Goal: Browse casually

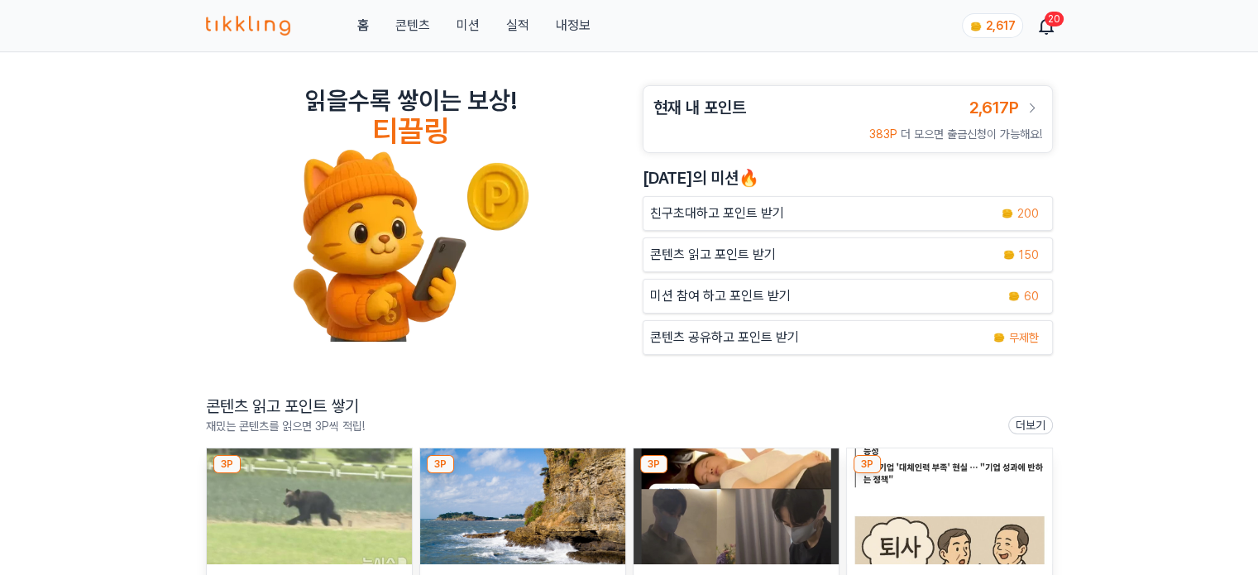
click at [348, 483] on img at bounding box center [309, 506] width 205 height 116
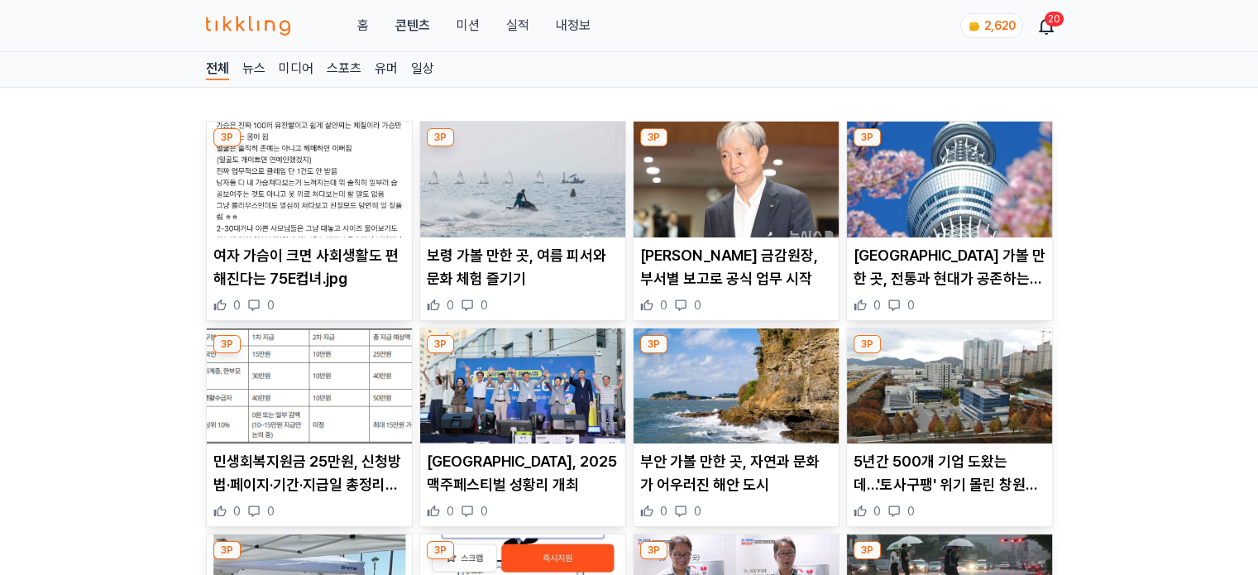
click at [344, 199] on img at bounding box center [309, 180] width 205 height 116
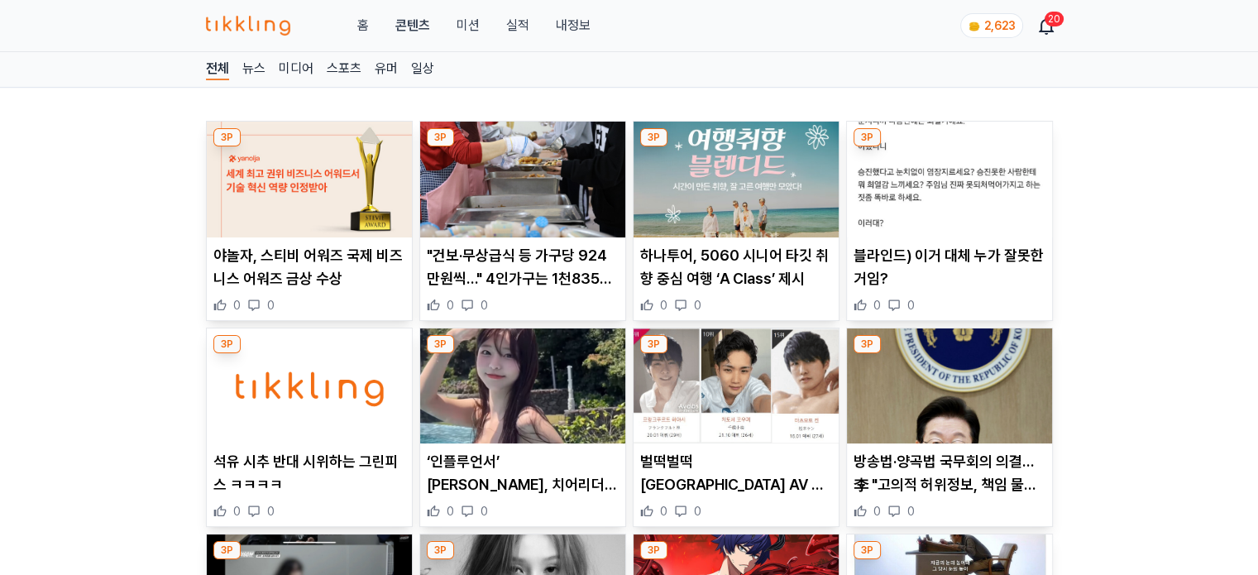
click at [320, 202] on img at bounding box center [309, 180] width 205 height 116
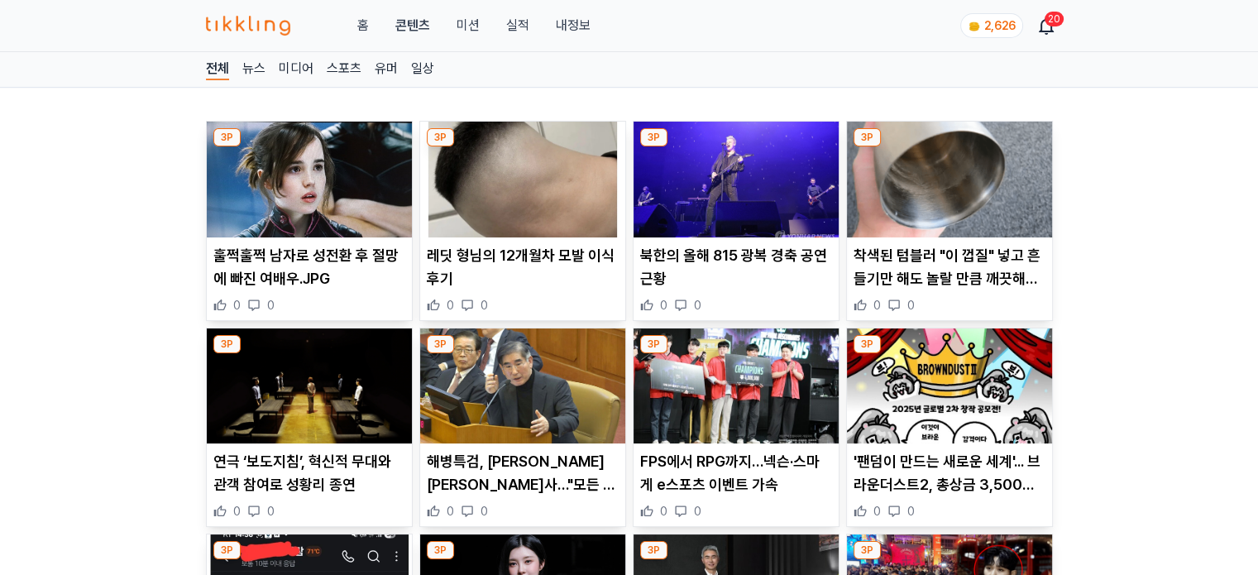
click at [301, 195] on img at bounding box center [309, 180] width 205 height 116
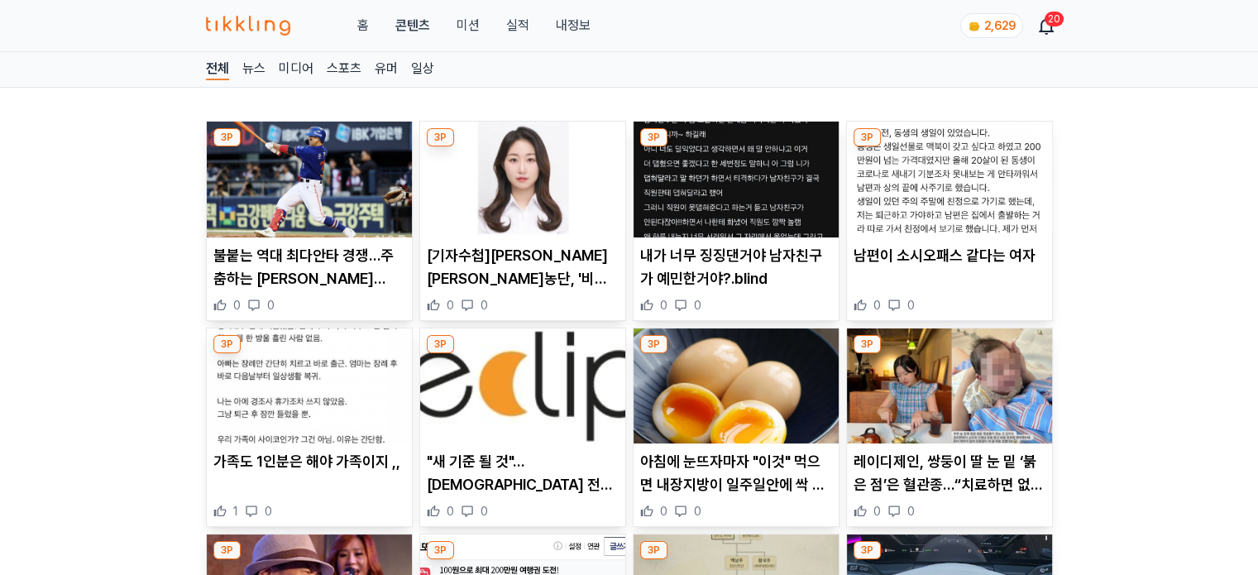
click at [955, 210] on img at bounding box center [949, 180] width 205 height 116
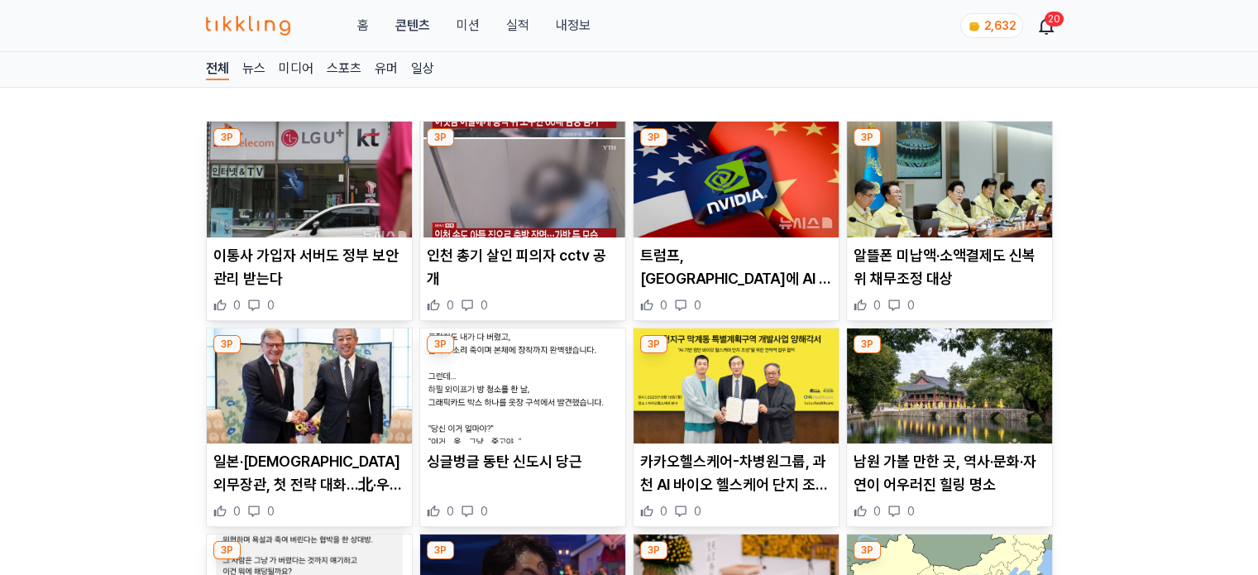
click at [696, 394] on img at bounding box center [736, 386] width 205 height 116
